Goal: Task Accomplishment & Management: Use online tool/utility

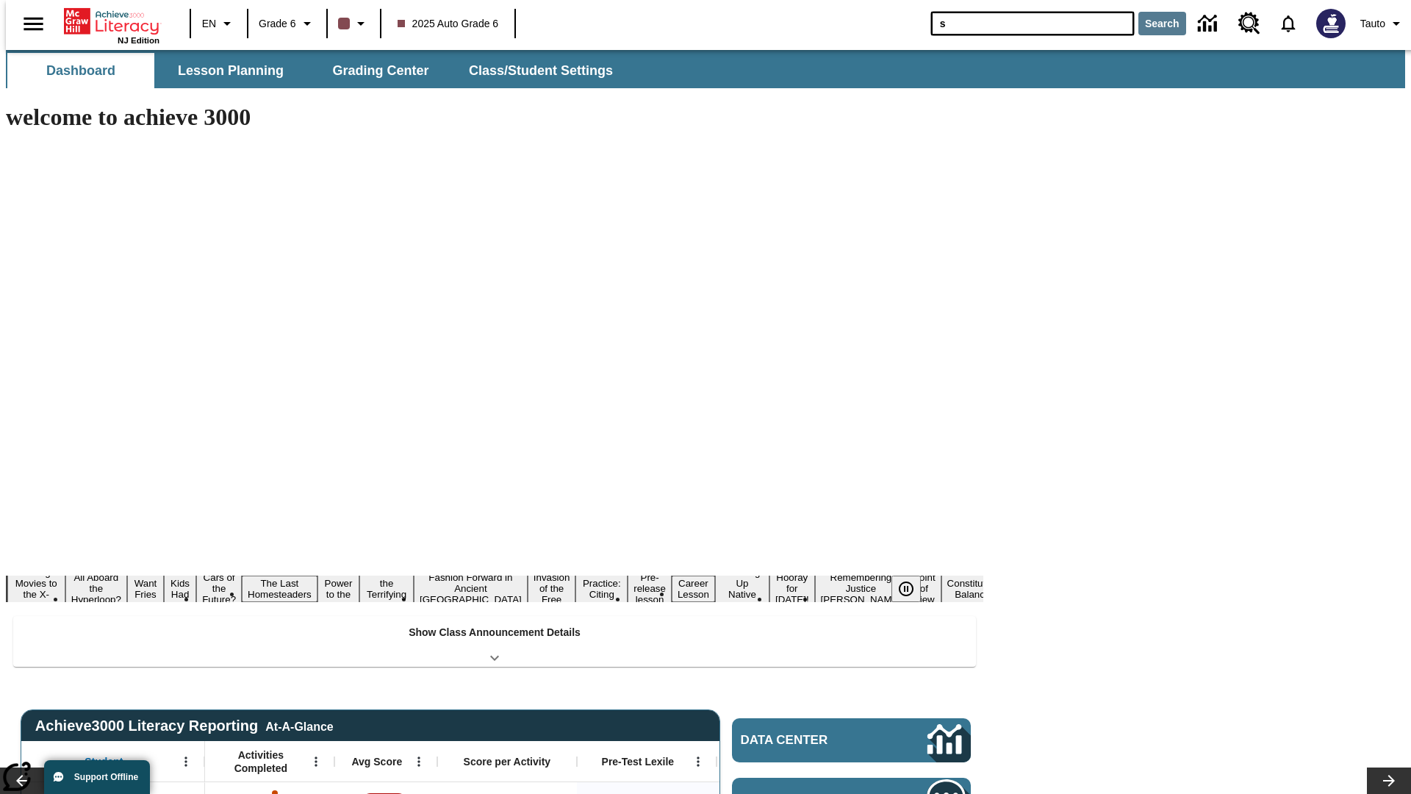
type input "s"
click at [1153, 24] on button "Search" at bounding box center [1162, 24] width 48 height 24
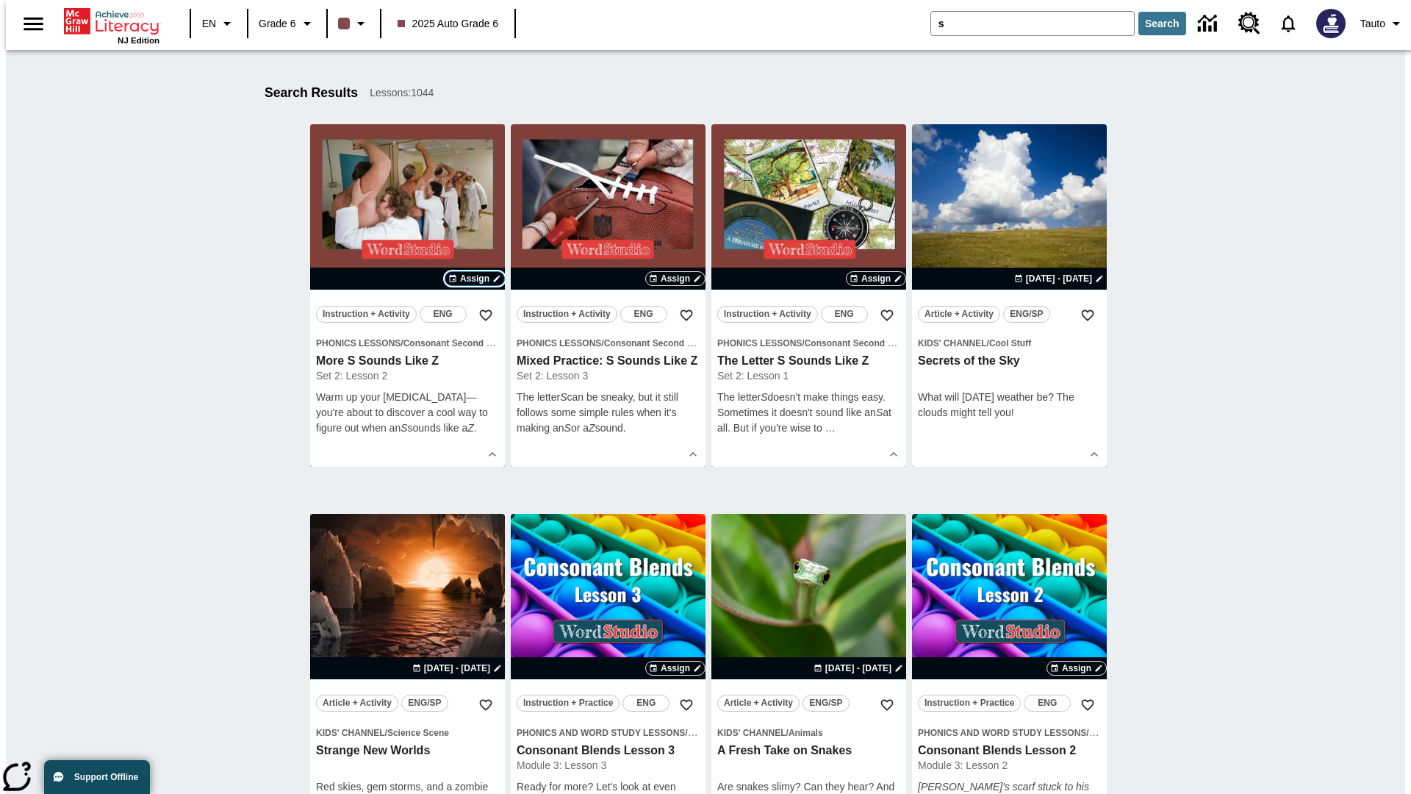
click at [475, 279] on span "Assign" at bounding box center [474, 278] width 29 height 13
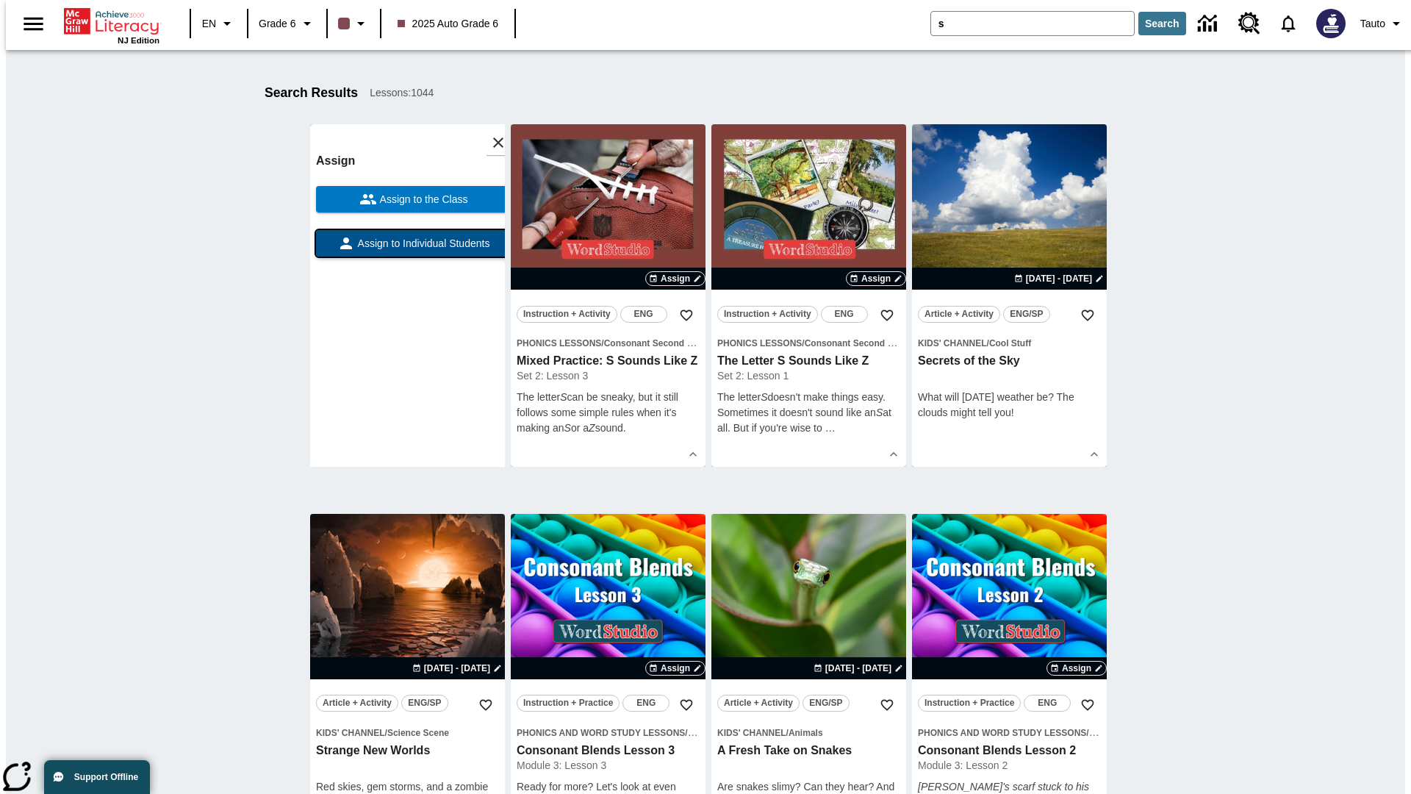
click at [407, 250] on span "Assign to Individual Students" at bounding box center [422, 243] width 135 height 15
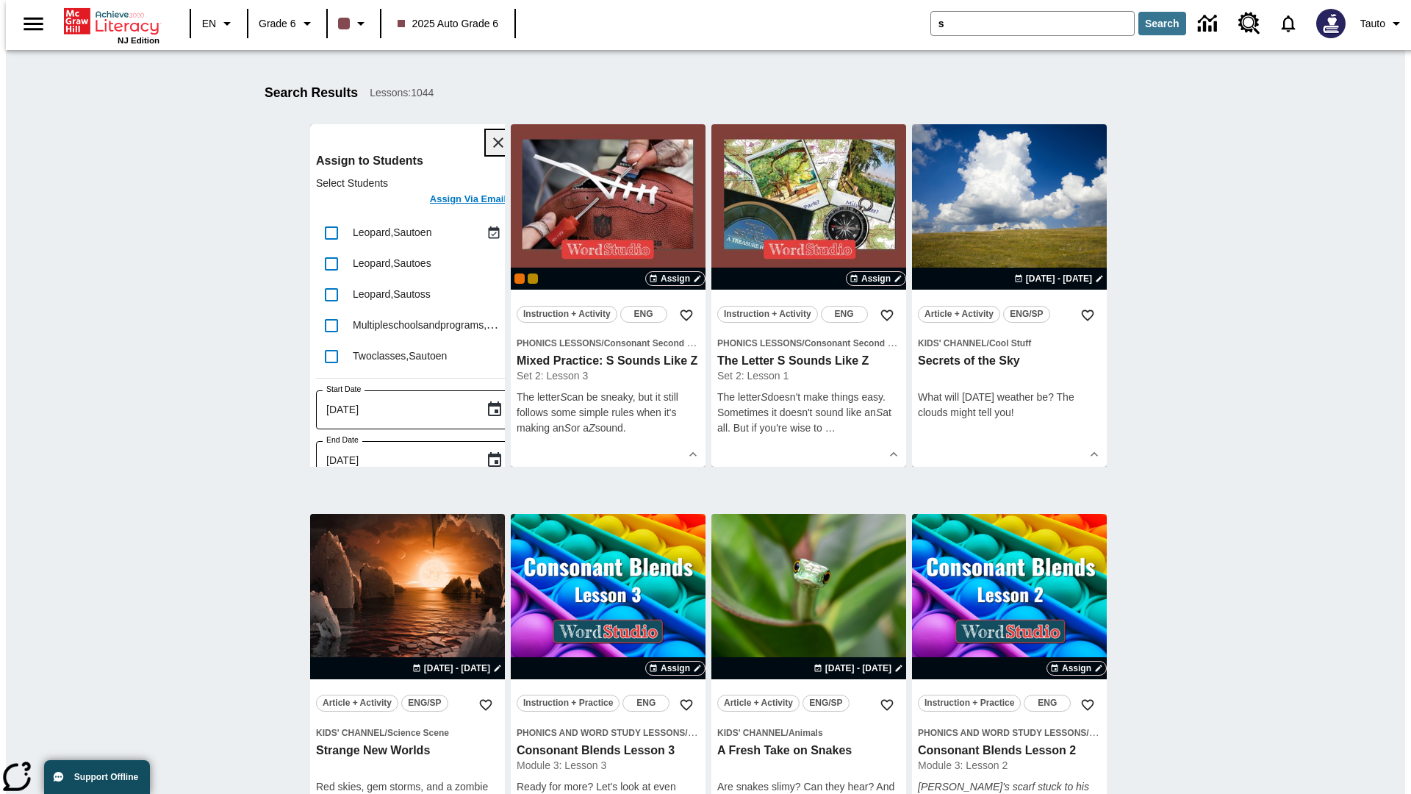
click at [493, 143] on icon "Close" at bounding box center [498, 142] width 10 height 10
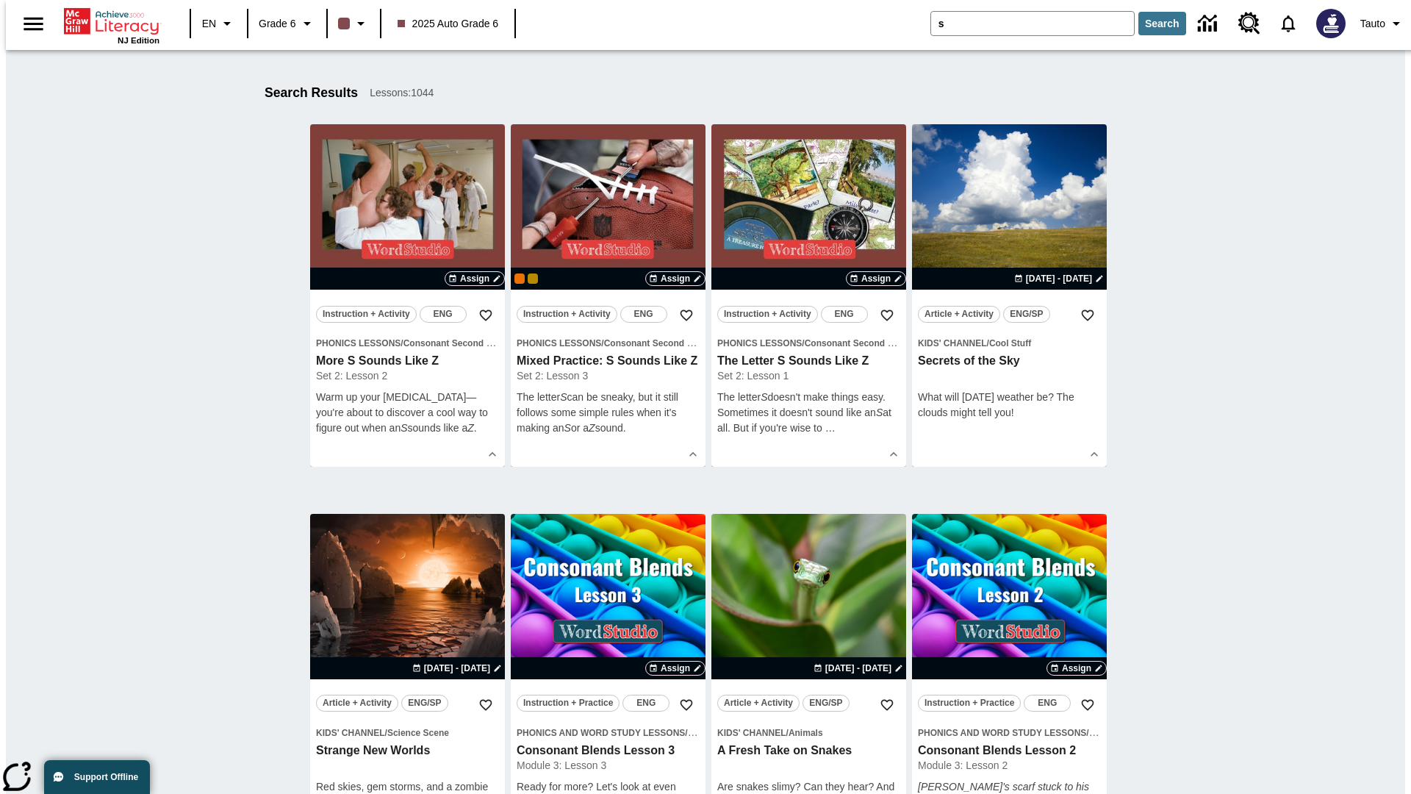
scroll to position [271, 0]
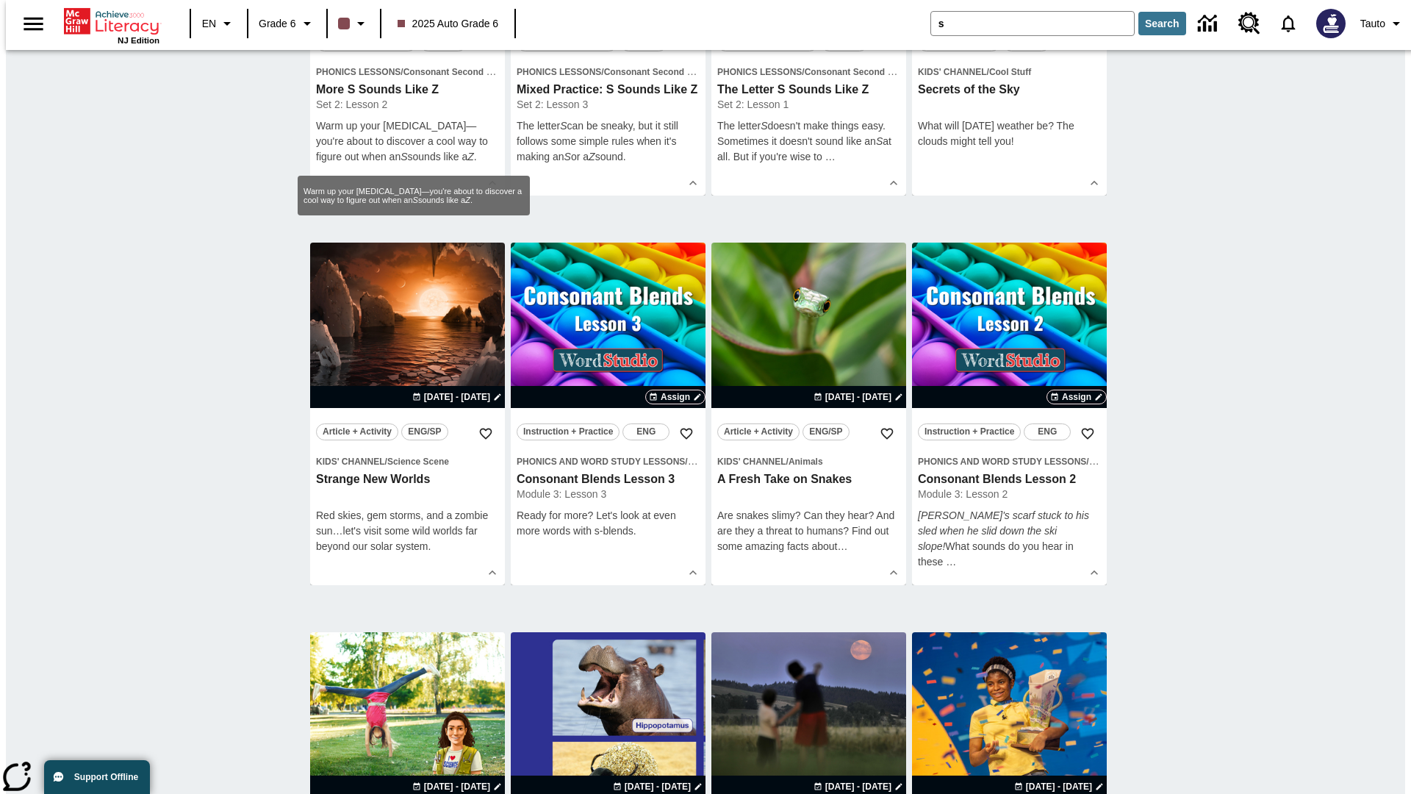
click at [475, 14] on span "Assign" at bounding box center [474, 7] width 29 height 13
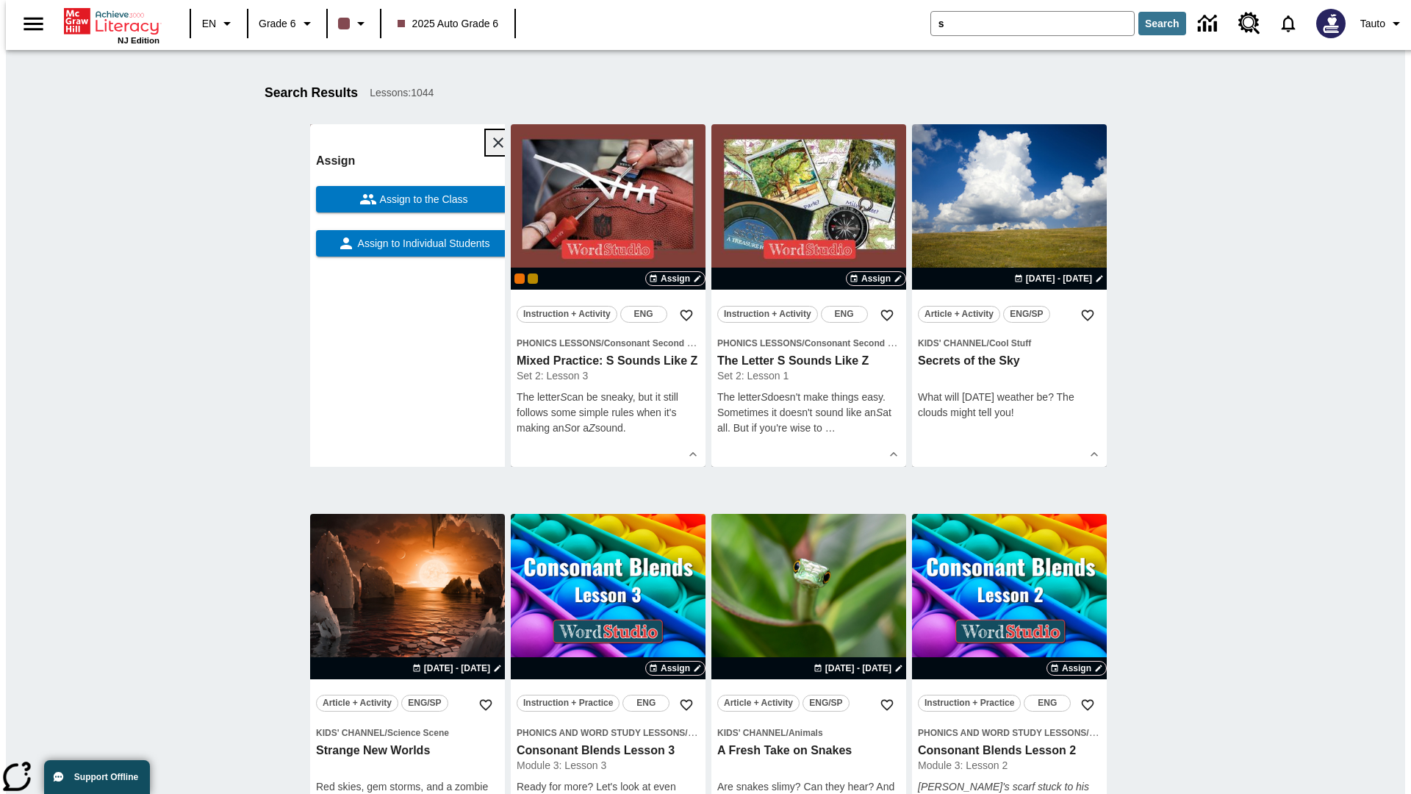
scroll to position [186, 0]
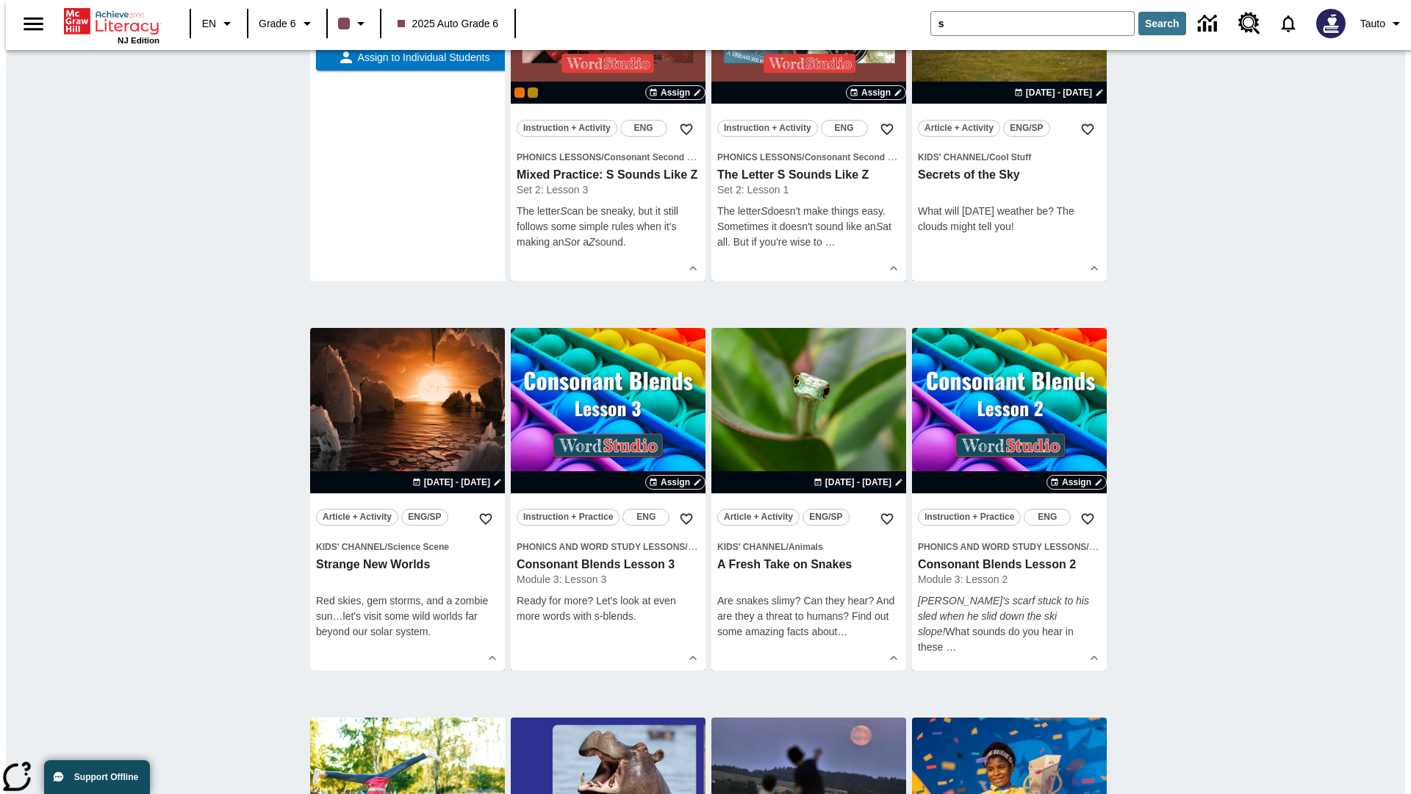
click at [407, 21] on span "Assign to the Class" at bounding box center [422, 13] width 91 height 15
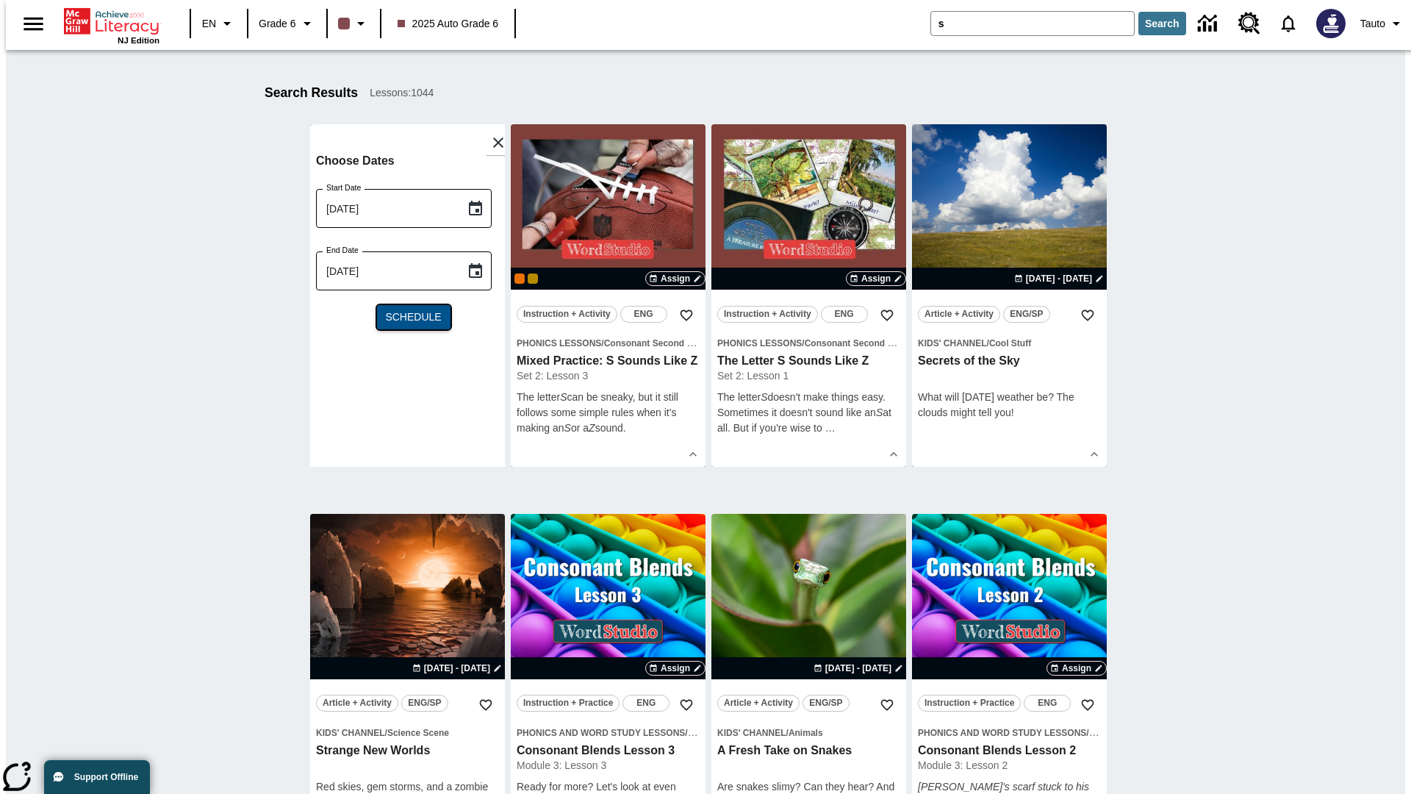
click at [407, 317] on span "Schedule" at bounding box center [413, 316] width 56 height 15
